Goal: Task Accomplishment & Management: Use online tool/utility

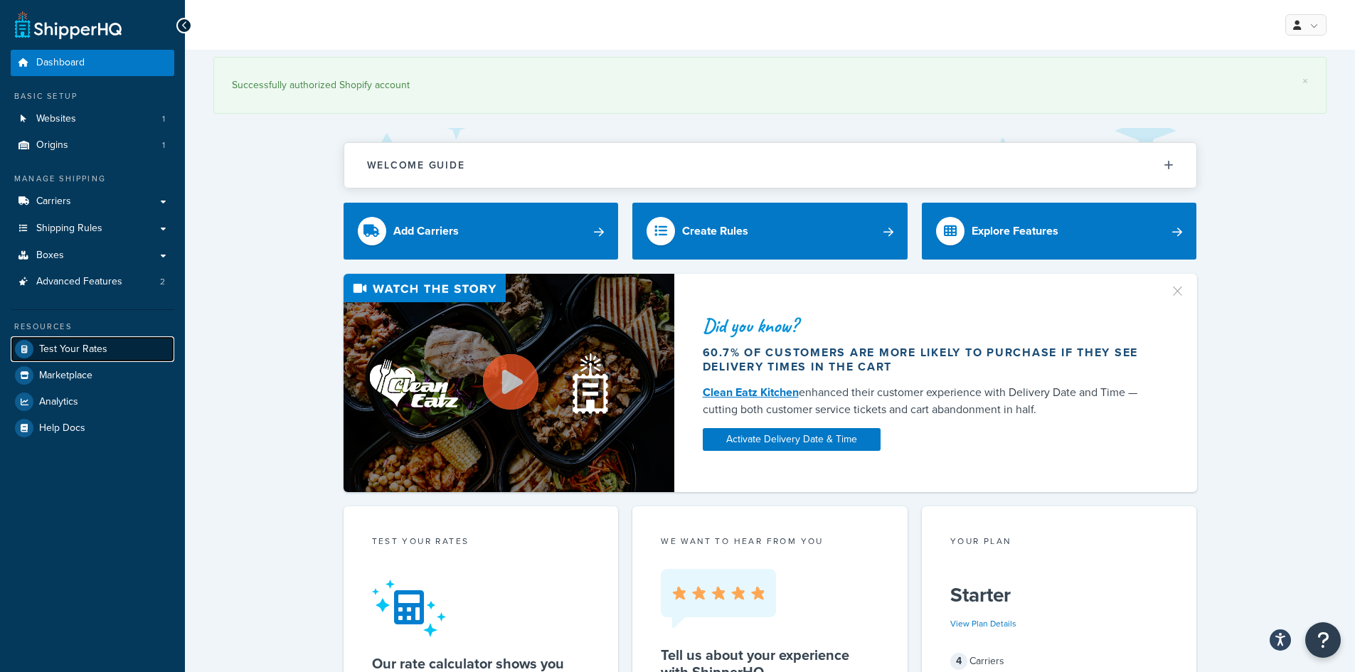
click at [74, 351] on span "Test Your Rates" at bounding box center [73, 350] width 68 height 12
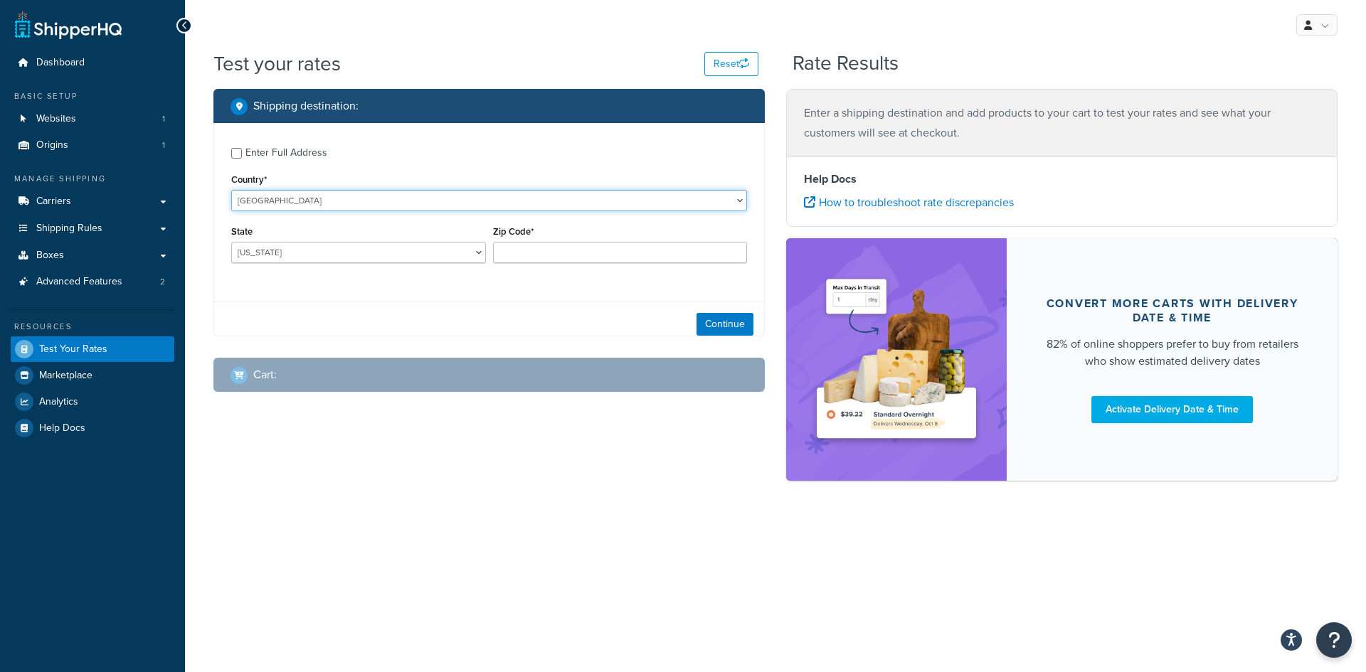
click at [312, 200] on select "[GEOGRAPHIC_DATA] [GEOGRAPHIC_DATA] [GEOGRAPHIC_DATA] [GEOGRAPHIC_DATA] [GEOGRA…" at bounding box center [489, 200] width 516 height 21
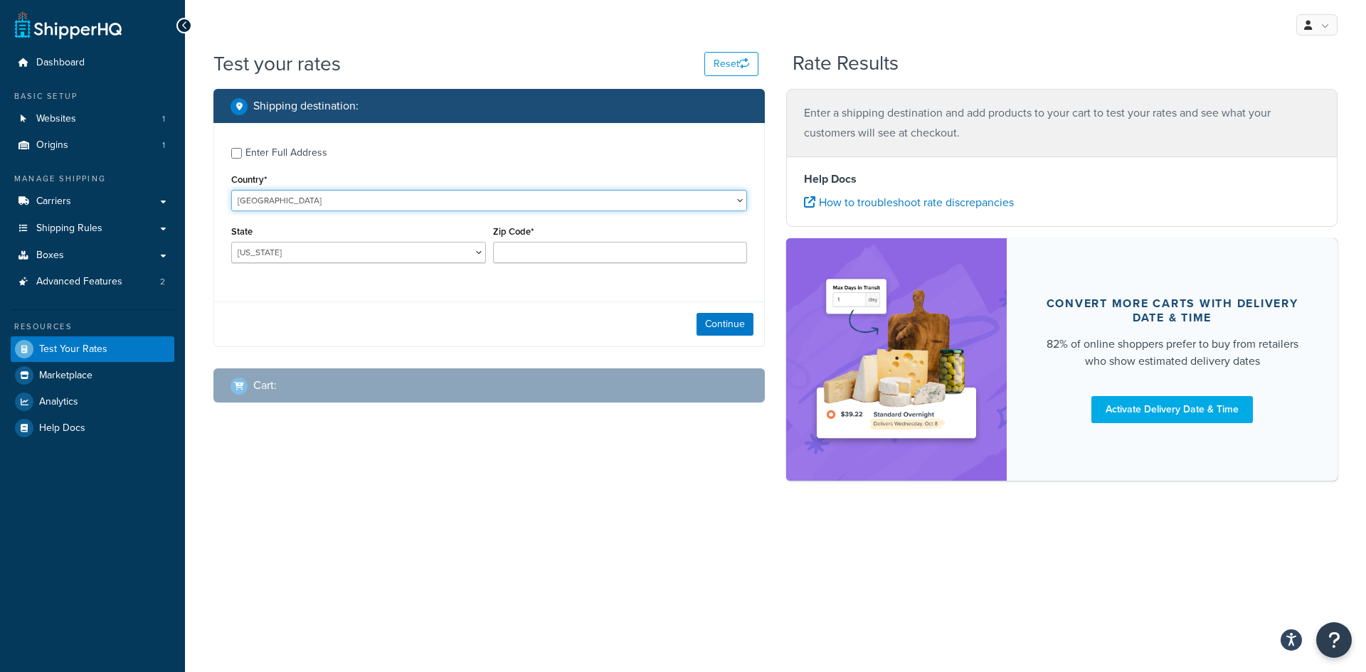
select select "MF"
click at [231, 190] on select "[GEOGRAPHIC_DATA] [GEOGRAPHIC_DATA] [GEOGRAPHIC_DATA] [GEOGRAPHIC_DATA] [GEOGRA…" at bounding box center [489, 200] width 516 height 21
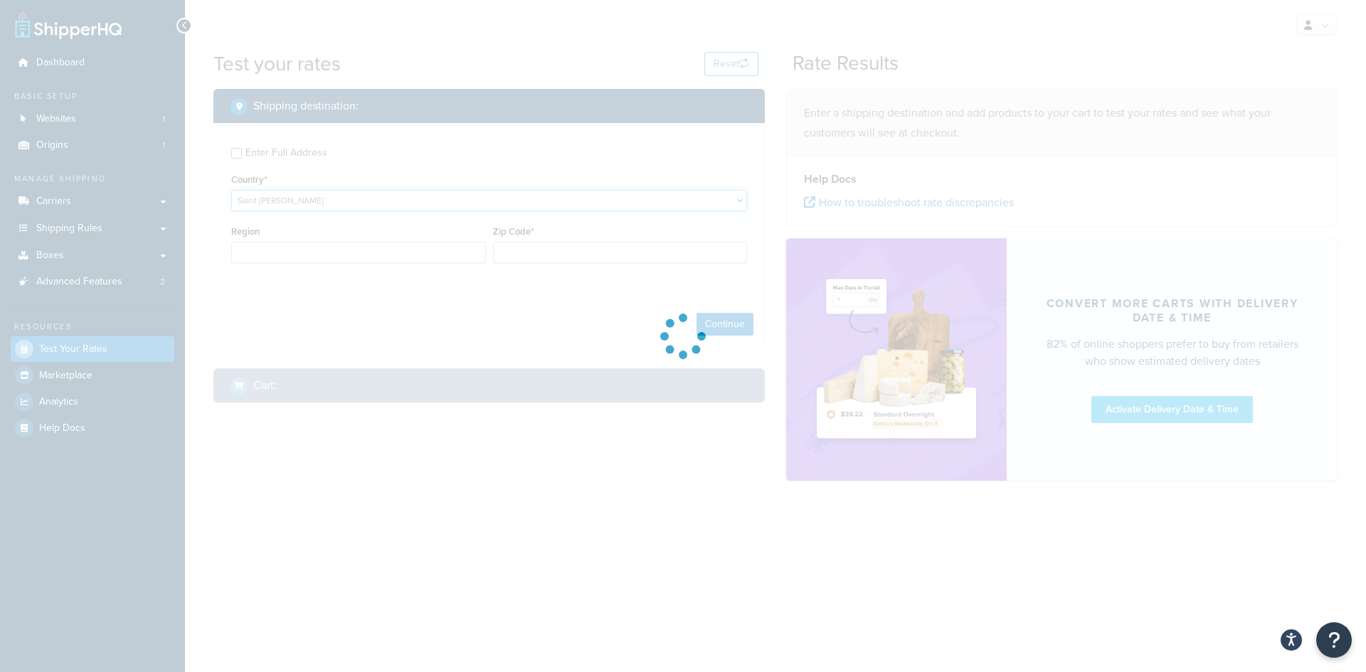
type input "AL"
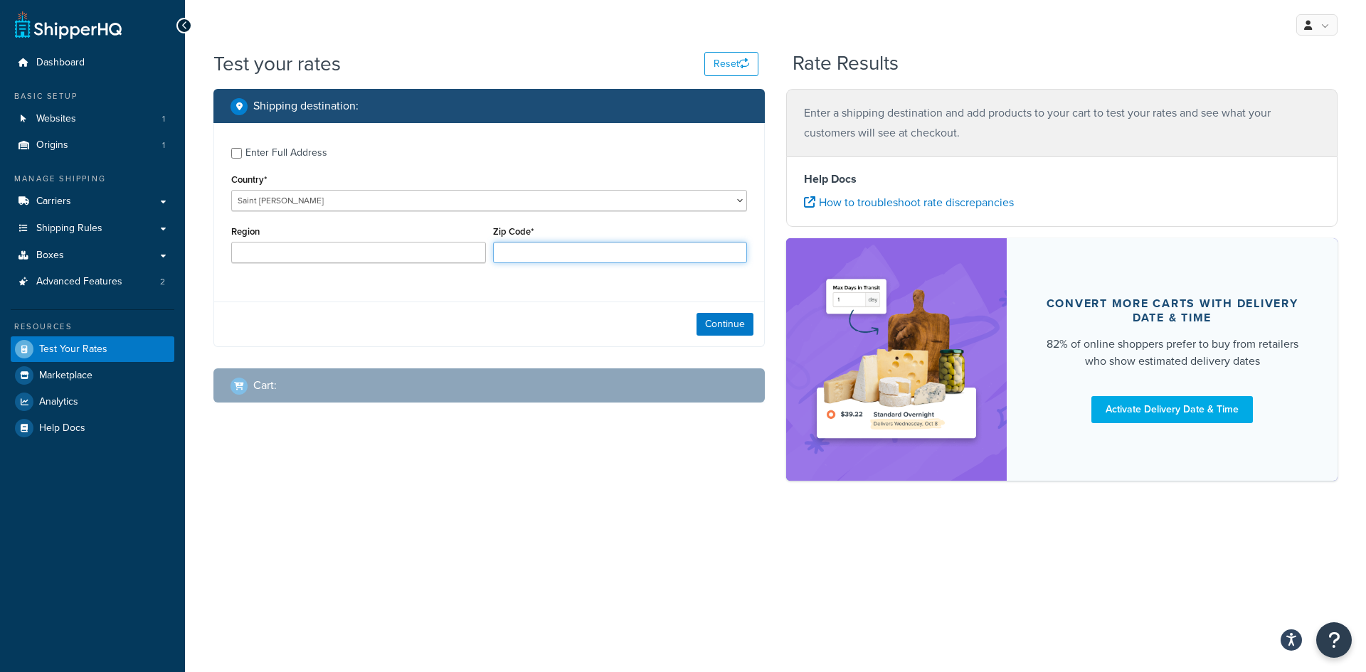
click at [560, 255] on input "Zip Code*" at bounding box center [620, 252] width 255 height 21
paste input "97150"
type input "97150"
click at [736, 324] on button "Continue" at bounding box center [725, 324] width 57 height 23
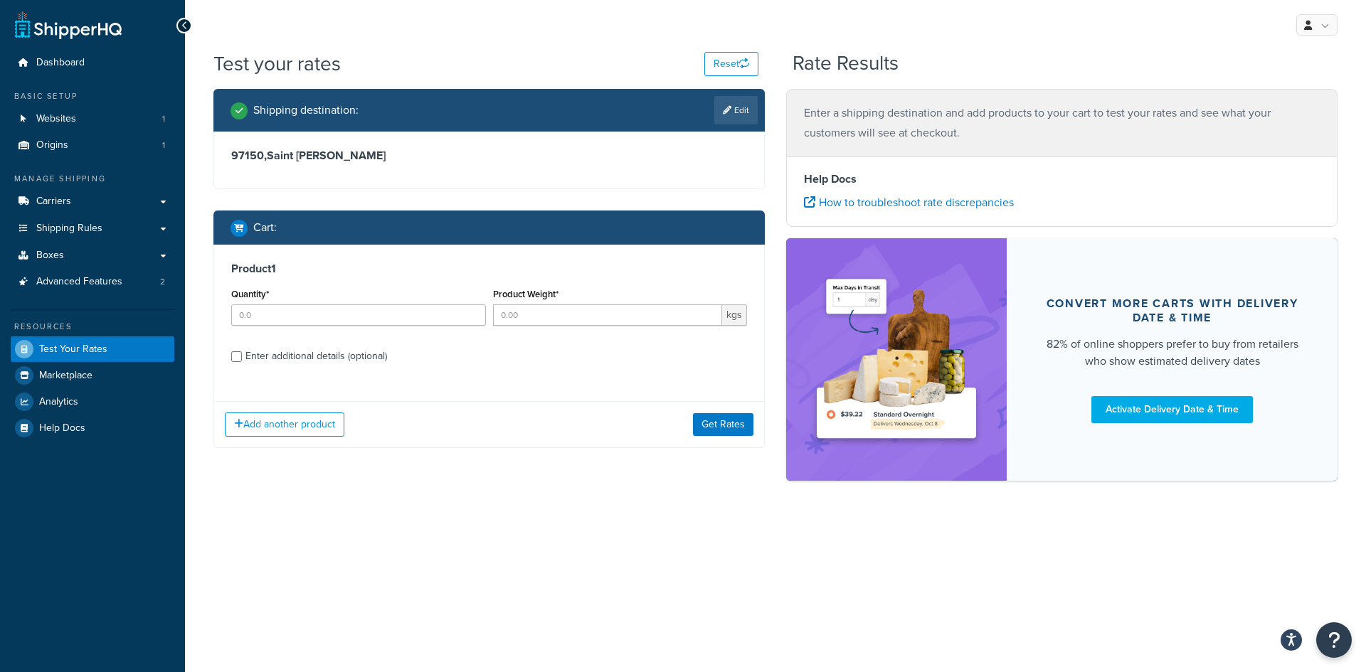
click at [334, 330] on div "Quantity*" at bounding box center [359, 311] width 262 height 52
click at [343, 320] on input "Quantity*" at bounding box center [358, 315] width 255 height 21
type input "4"
click at [561, 319] on input "Product Weight*" at bounding box center [608, 315] width 230 height 21
type input "1"
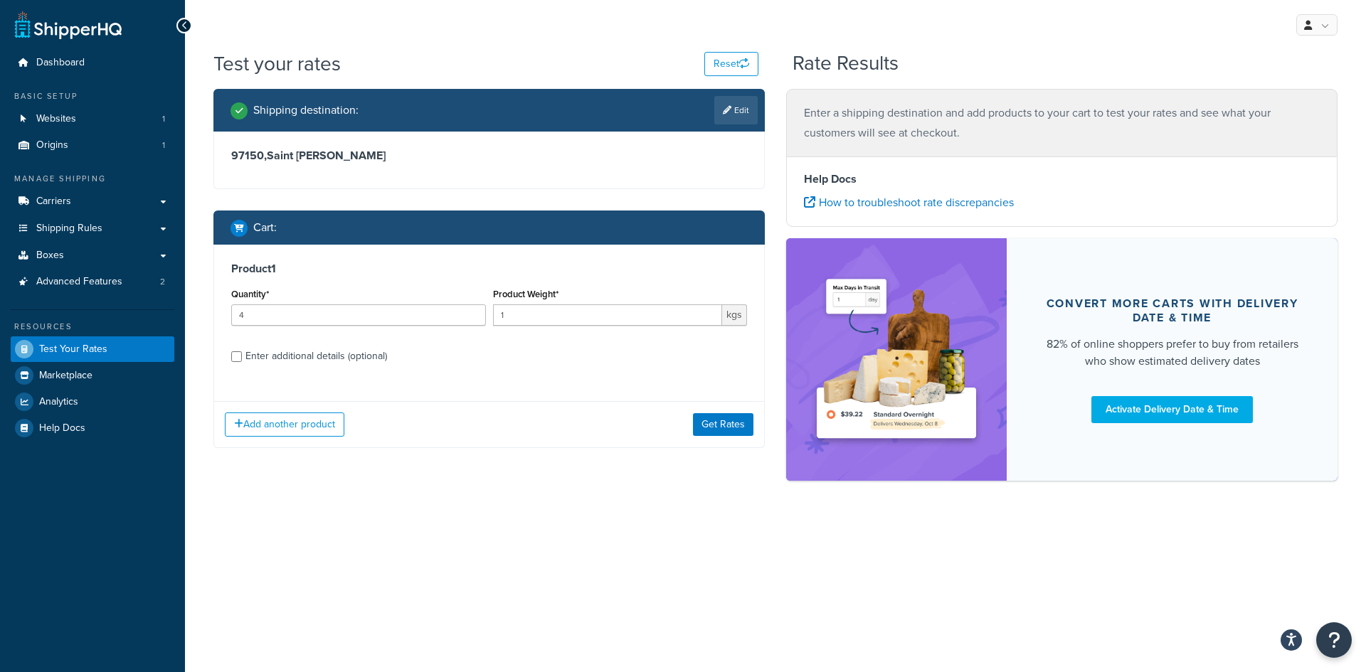
click at [510, 420] on div "Add another product Get Rates" at bounding box center [489, 424] width 550 height 46
click at [751, 428] on button "Get Rates" at bounding box center [723, 424] width 60 height 23
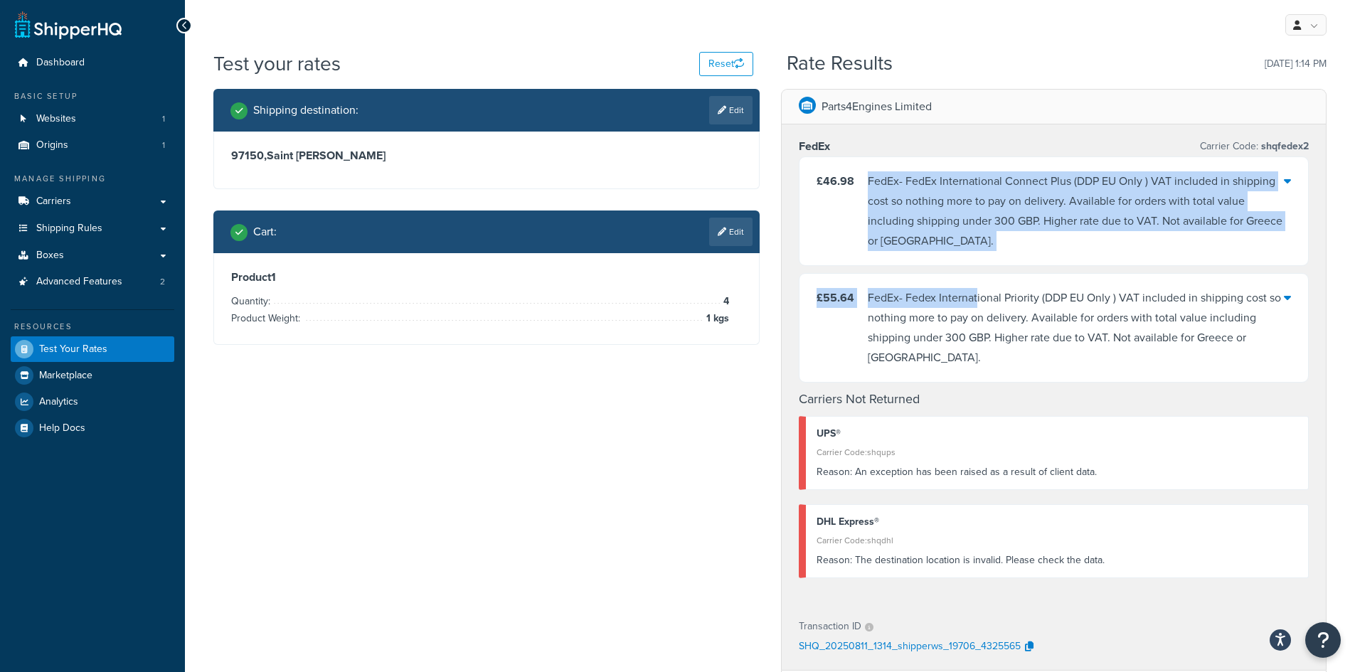
drag, startPoint x: 859, startPoint y: 181, endPoint x: 979, endPoint y: 270, distance: 149.6
click at [979, 270] on div "£46.98 FedEx - FedEx International Connect Plus (DDP EU Only ) VAT included in …" at bounding box center [1054, 270] width 511 height 226
click at [958, 236] on div "FedEx - FedEx International Connect Plus (DDP EU Only ) VAT included in shippin…" at bounding box center [1076, 211] width 417 height 80
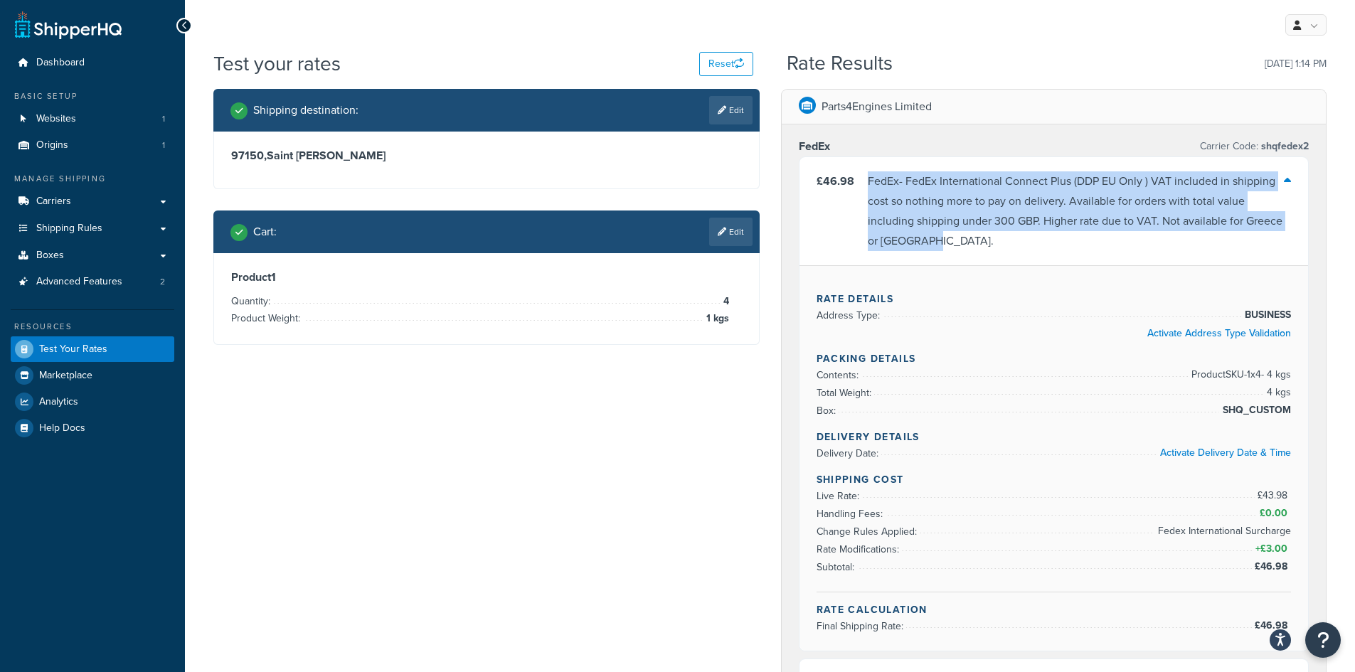
drag, startPoint x: 928, startPoint y: 249, endPoint x: 867, endPoint y: 178, distance: 93.8
click at [868, 178] on div "FedEx - FedEx International Connect Plus (DDP EU Only ) VAT included in shippin…" at bounding box center [1076, 211] width 417 height 80
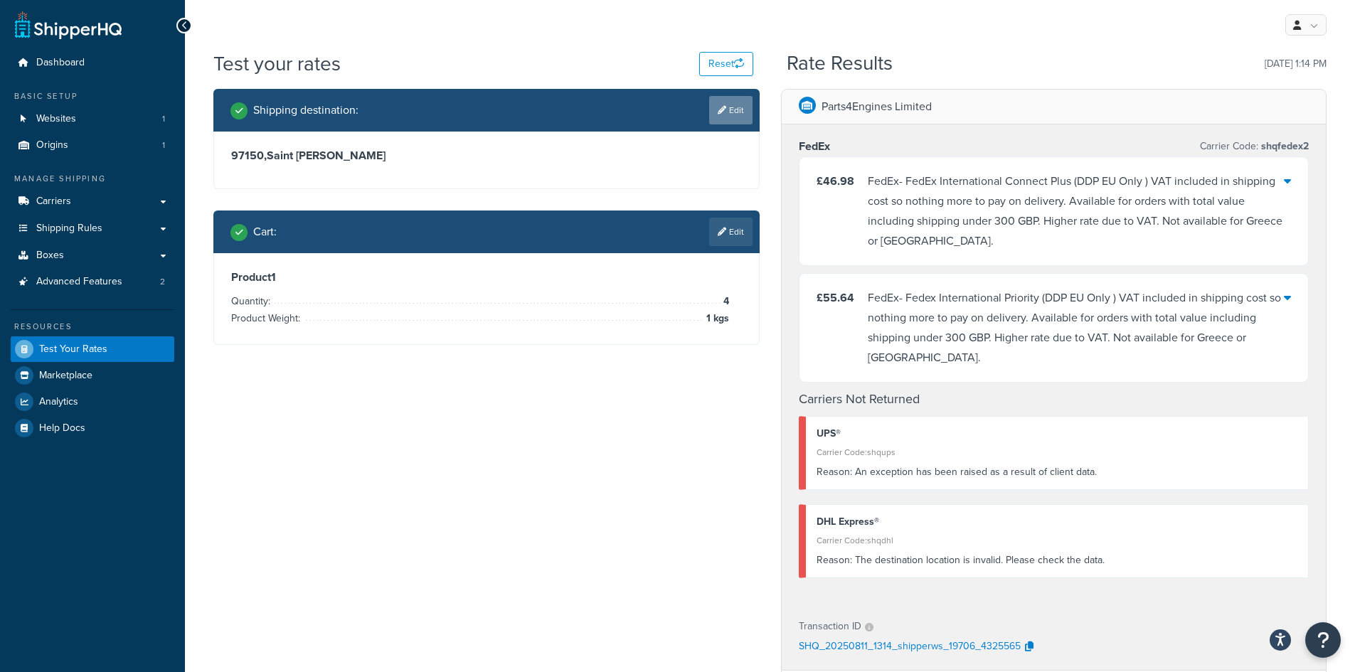
click at [741, 123] on link "Edit" at bounding box center [730, 110] width 43 height 28
select select "MF"
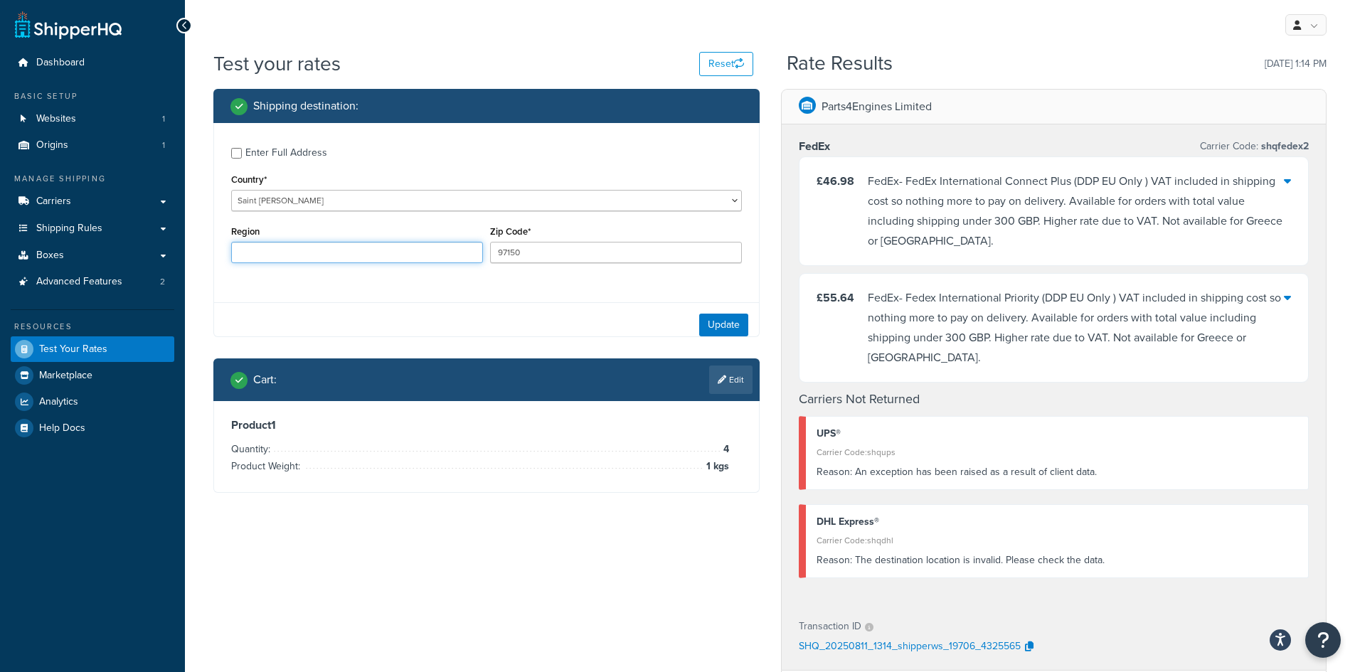
click at [305, 245] on input "Region" at bounding box center [357, 252] width 252 height 21
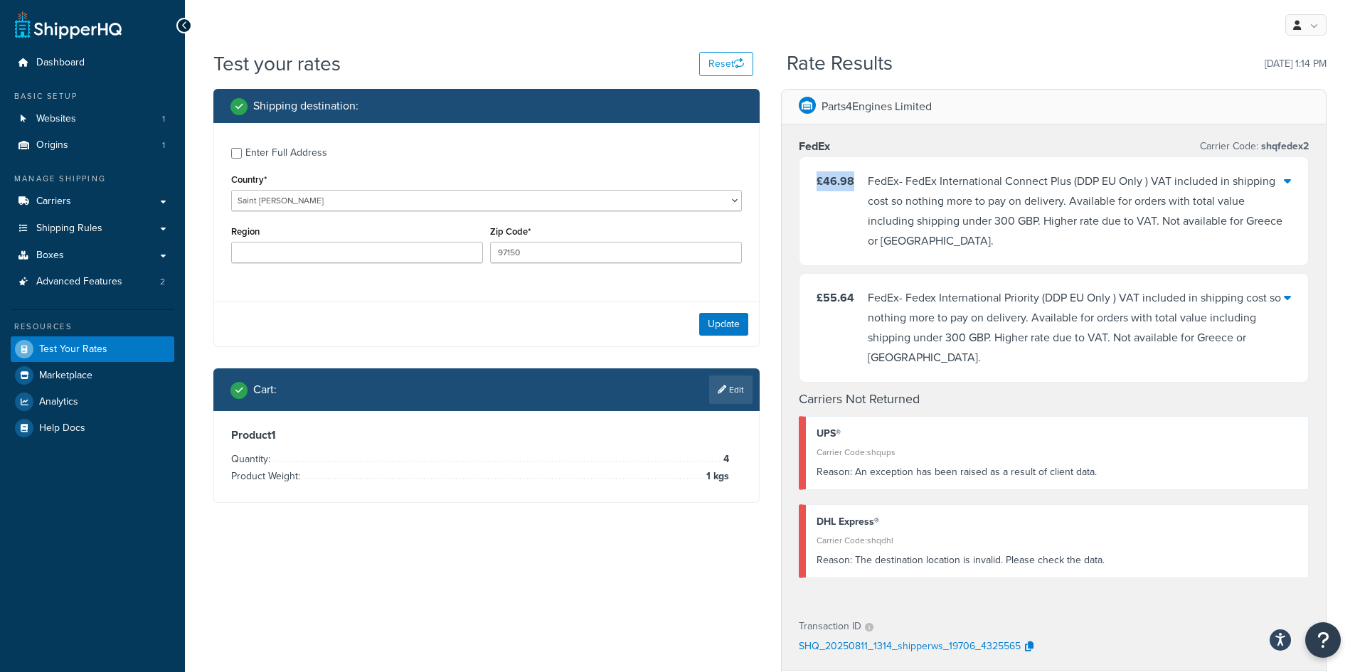
drag, startPoint x: 854, startPoint y: 184, endPoint x: 813, endPoint y: 184, distance: 41.3
click at [813, 184] on div "£46.98 FedEx - FedEx International Connect Plus (DDP EU Only ) VAT included in …" at bounding box center [1054, 211] width 509 height 108
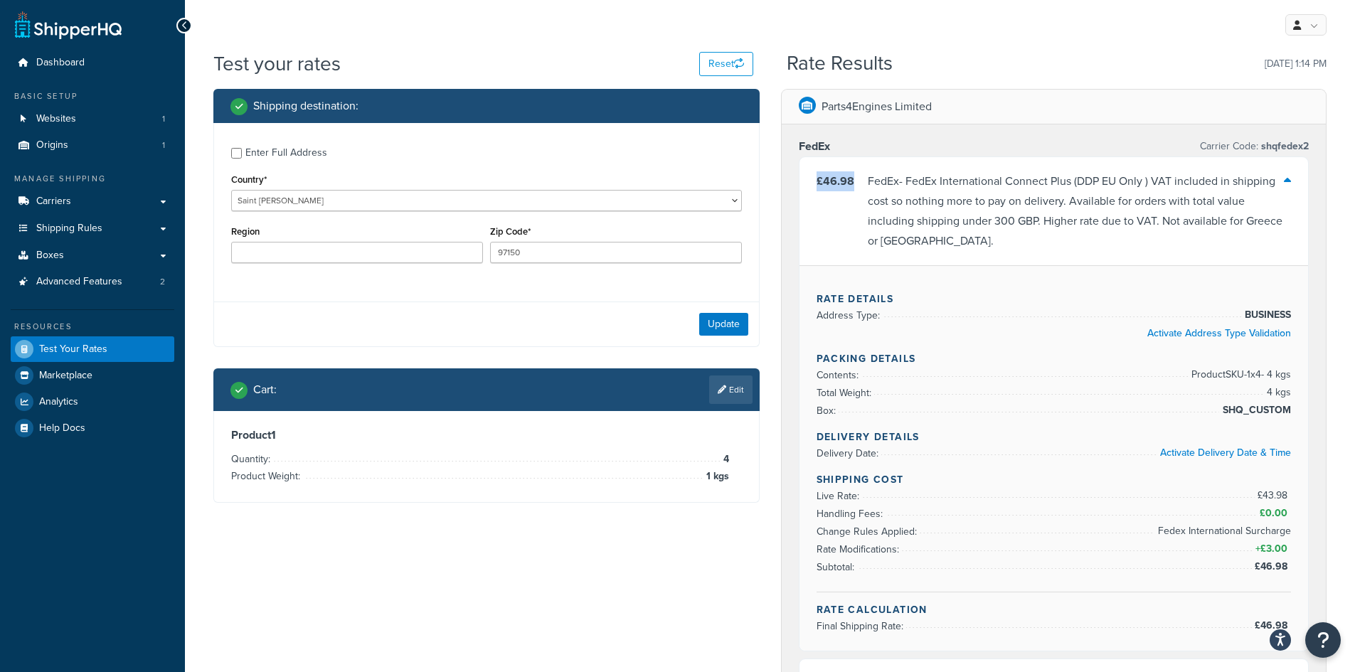
copy span "£46.98"
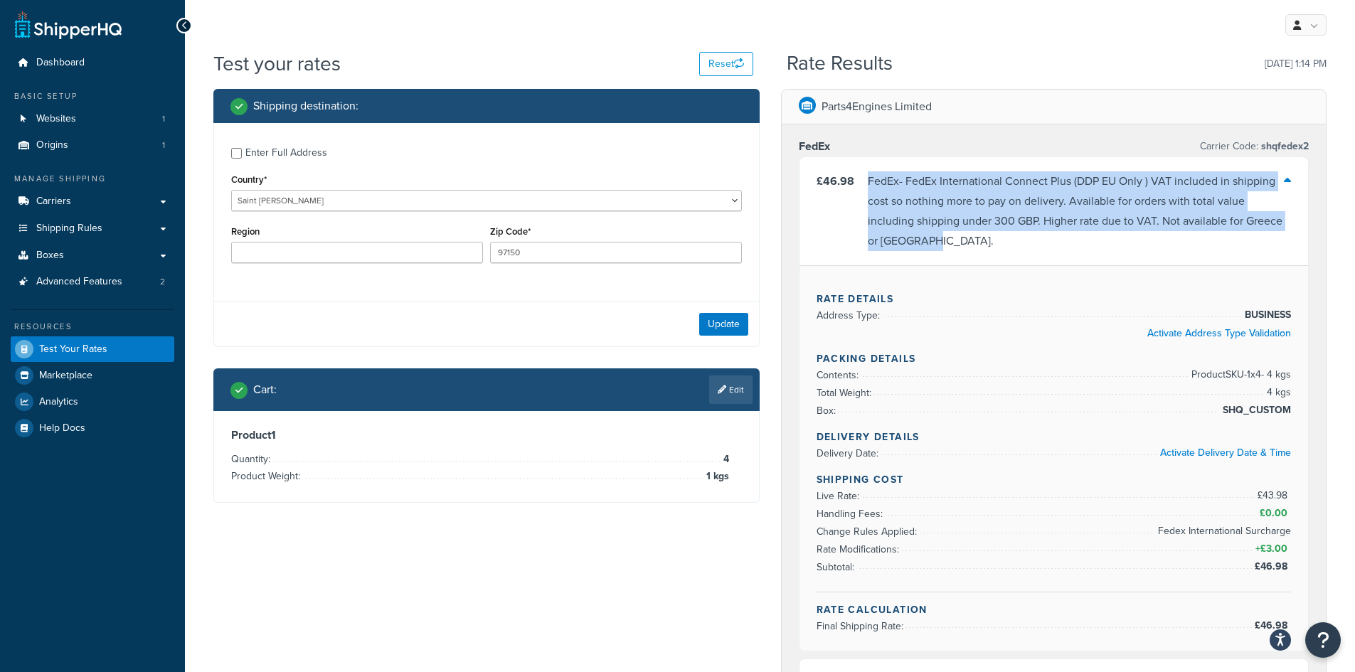
drag, startPoint x: 869, startPoint y: 180, endPoint x: 1161, endPoint y: 235, distance: 296.9
click at [1161, 235] on div "FedEx - FedEx International Connect Plus (DDP EU Only ) VAT included in shippin…" at bounding box center [1076, 211] width 417 height 80
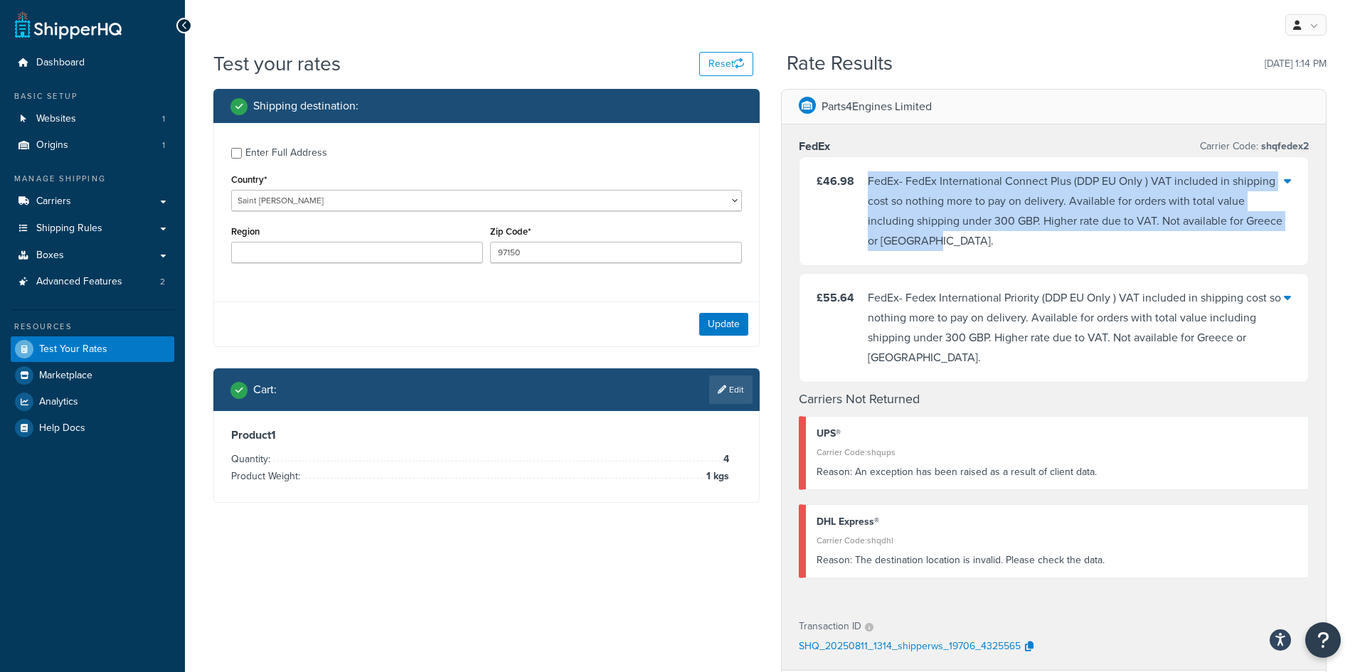
copy div "FedEx - FedEx International Connect Plus (DDP EU Only ) VAT included in shippin…"
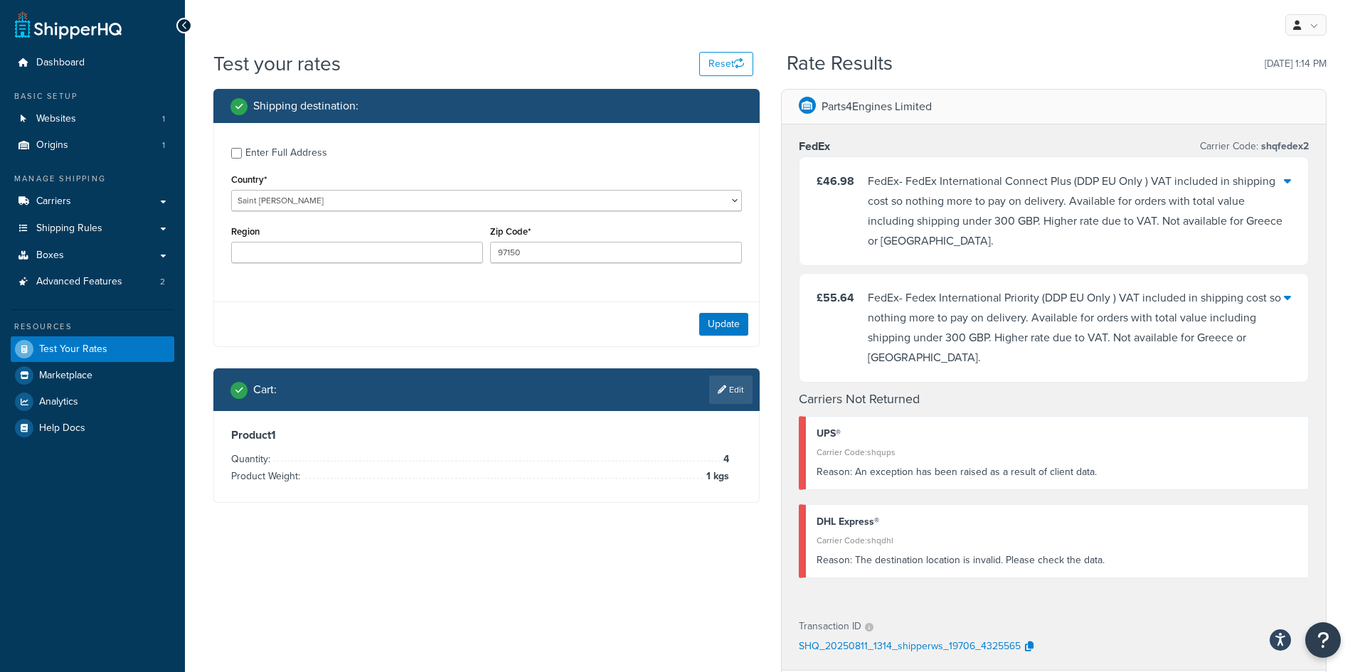
click at [850, 180] on span "£46.98" at bounding box center [836, 181] width 38 height 16
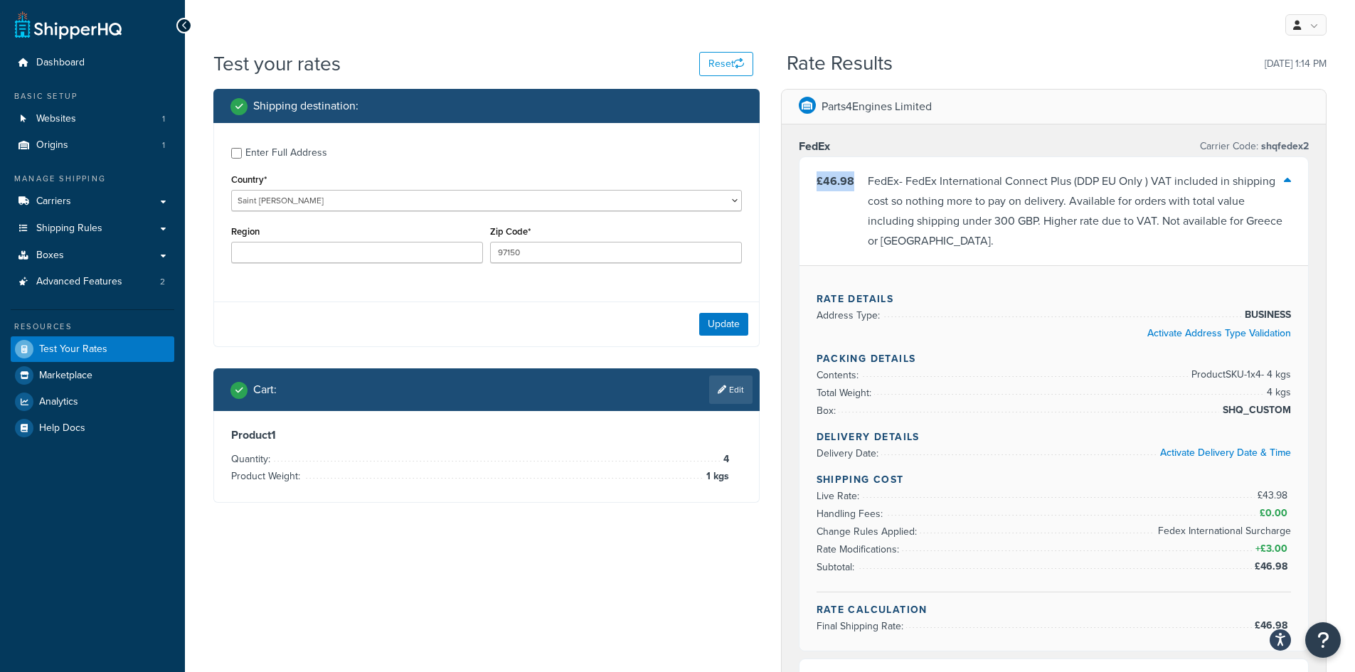
drag, startPoint x: 857, startPoint y: 179, endPoint x: 815, endPoint y: 181, distance: 42.0
click at [815, 181] on div "£46.98 FedEx - FedEx International Connect Plus (DDP EU Only ) VAT included in …" at bounding box center [1054, 211] width 509 height 108
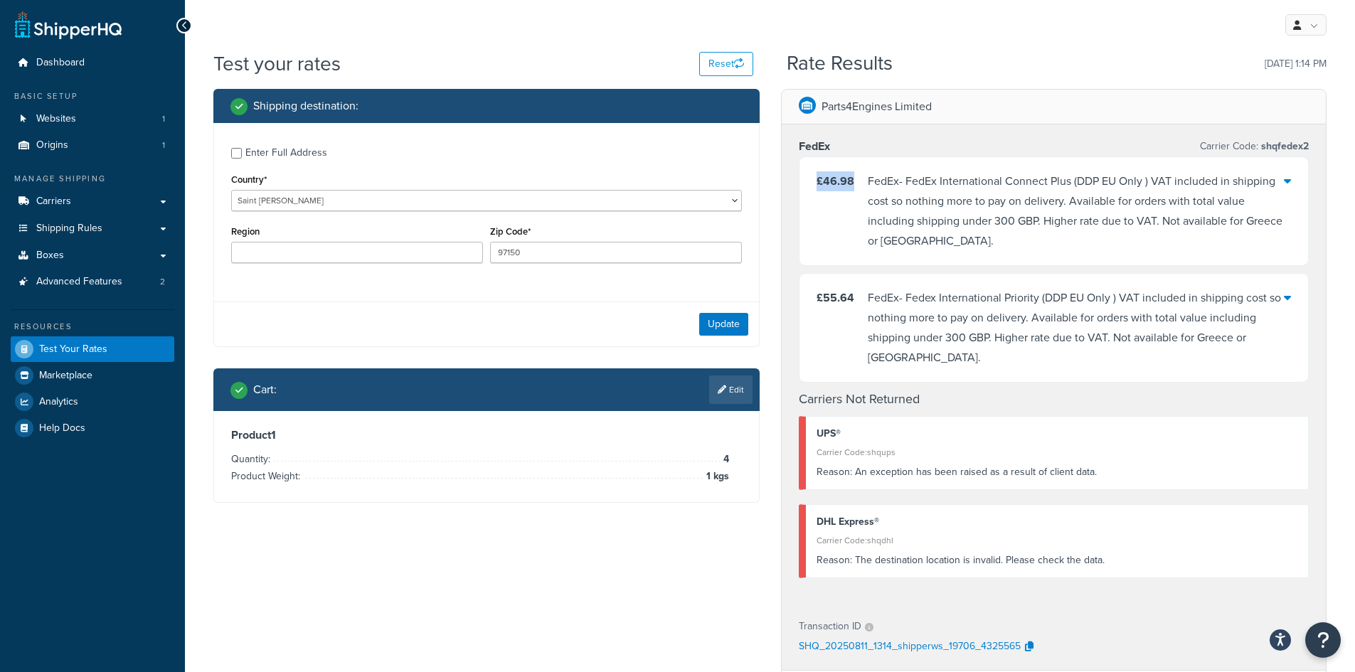
copy span "£46.98"
